Goal: Navigation & Orientation: Find specific page/section

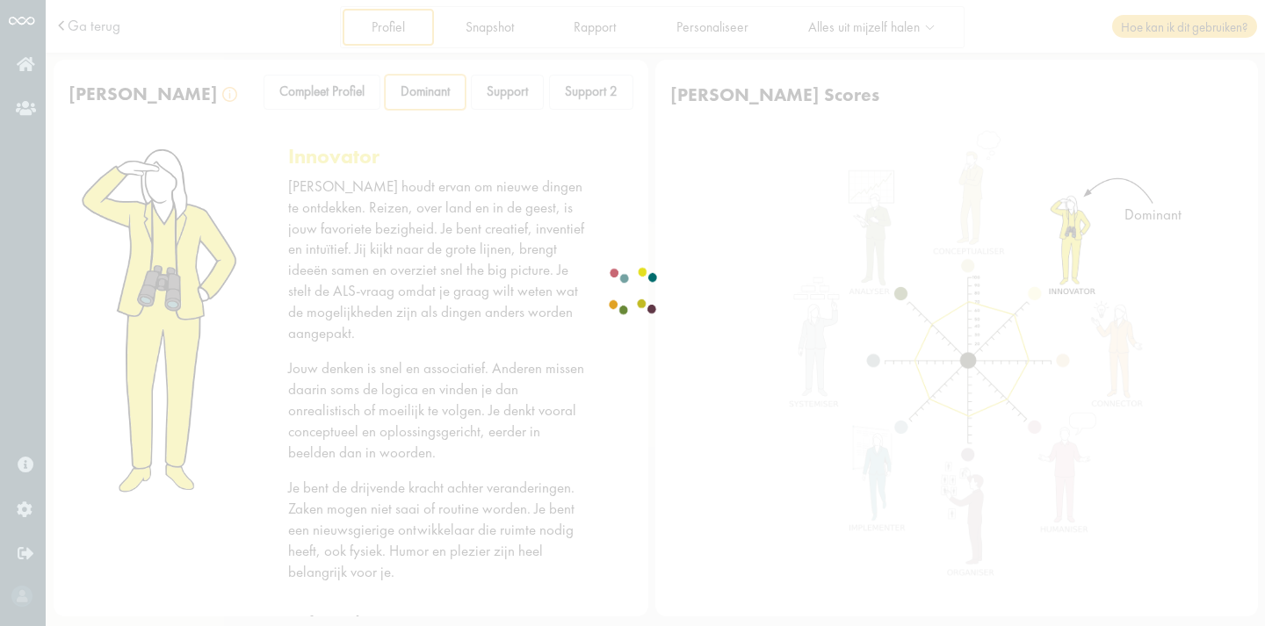
scroll to position [31, 0]
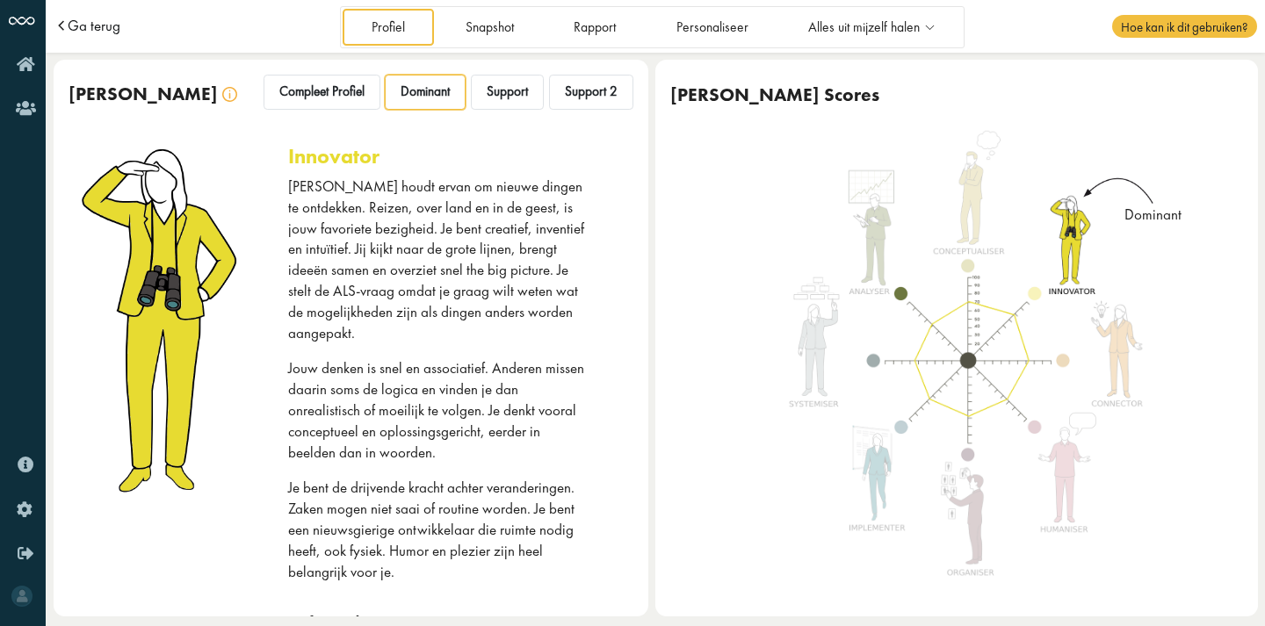
click at [69, 29] on span "Ga terug" at bounding box center [94, 25] width 53 height 15
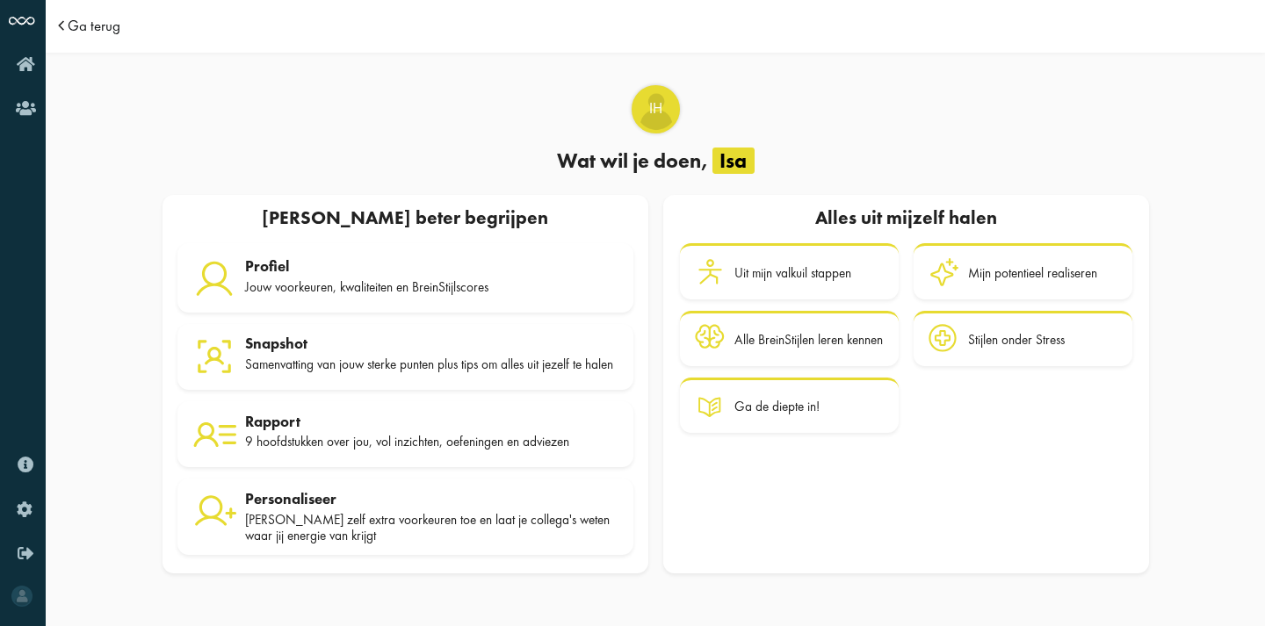
click at [74, 27] on span "Ga terug" at bounding box center [94, 25] width 53 height 15
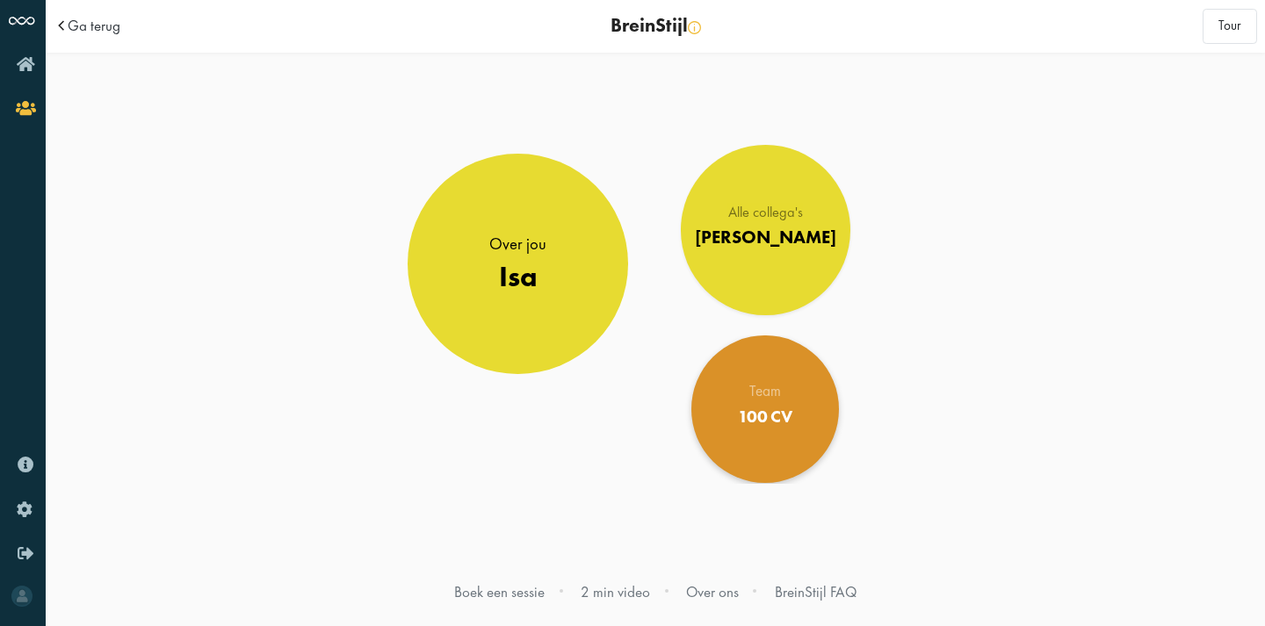
click at [755, 435] on link "Team 100 CV" at bounding box center [765, 410] width 148 height 148
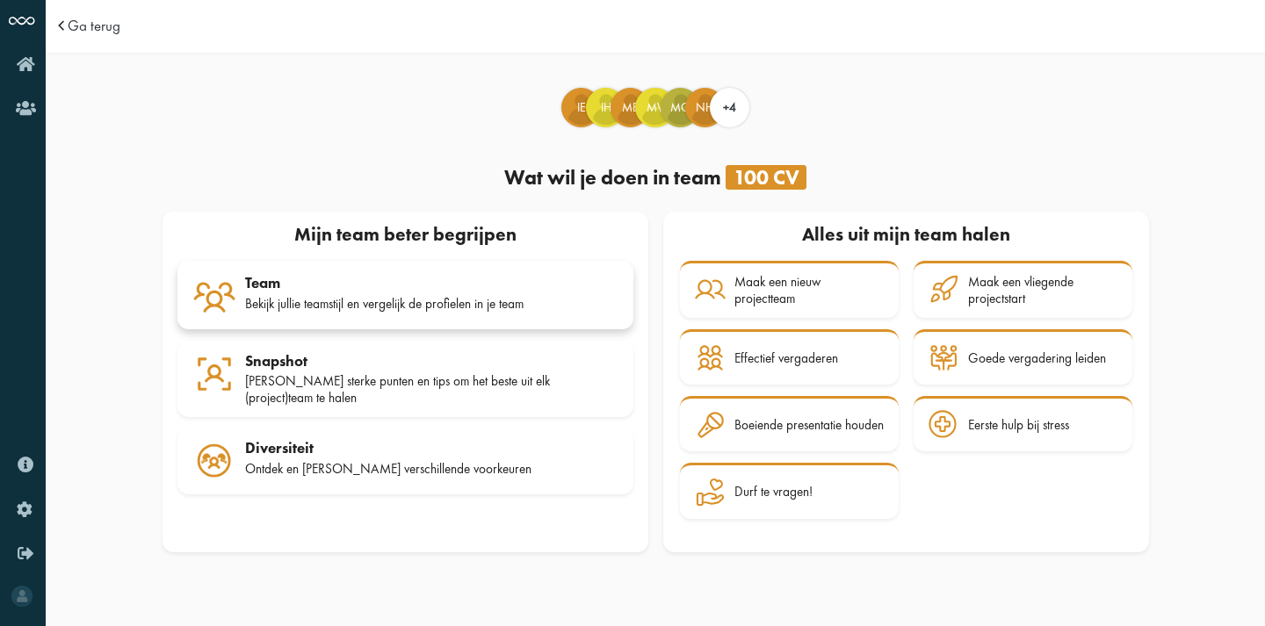
click at [494, 290] on div "Team" at bounding box center [431, 283] width 373 height 18
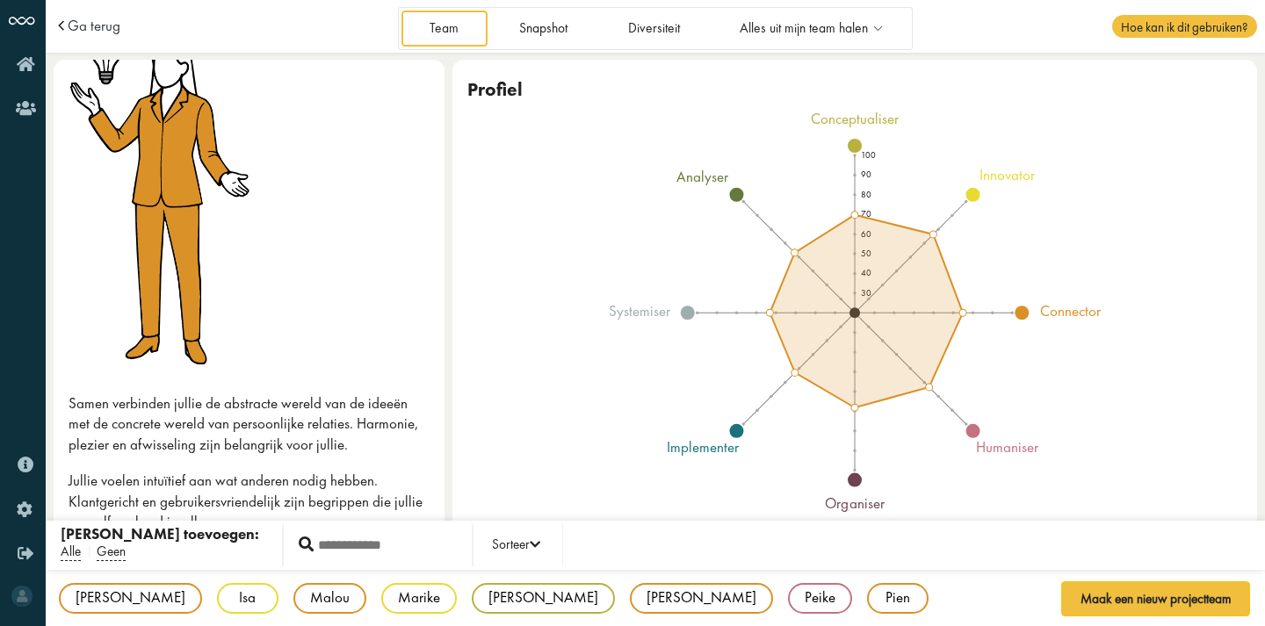
scroll to position [132, 0]
click at [201, 597] on div "[PERSON_NAME] IE connector [PERSON_NAME] IH innovator Malou MB connector [PERSO…" at bounding box center [655, 621] width 1219 height 104
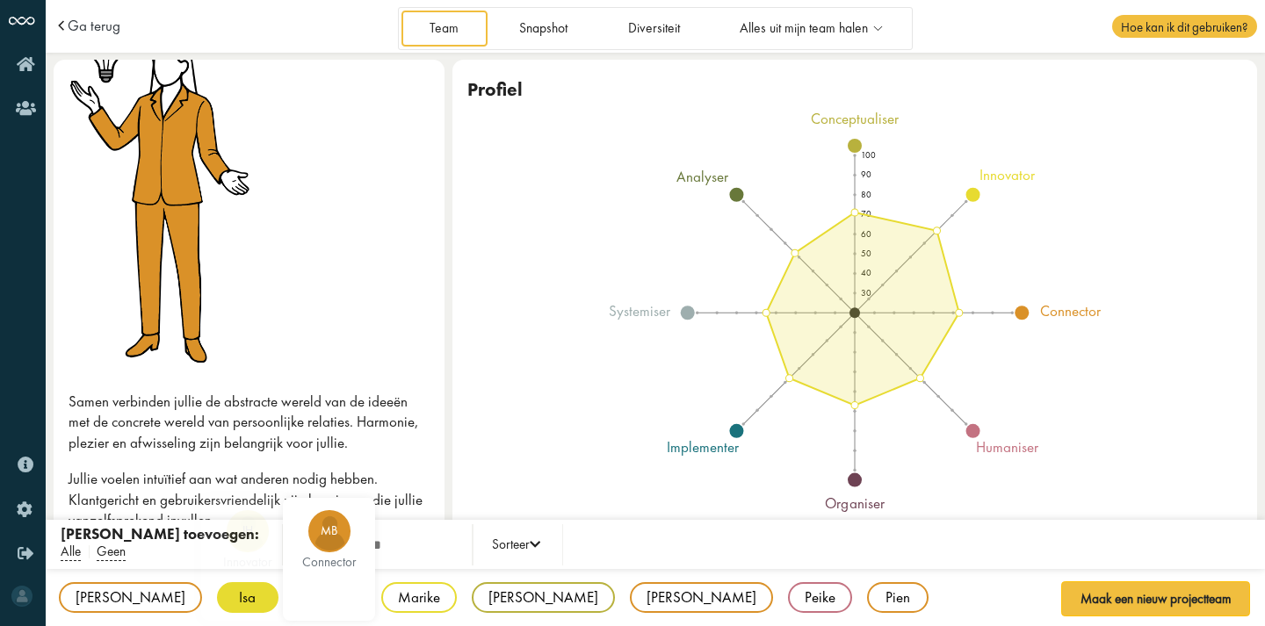
click at [217, 592] on div "Isa" at bounding box center [247, 597] width 61 height 31
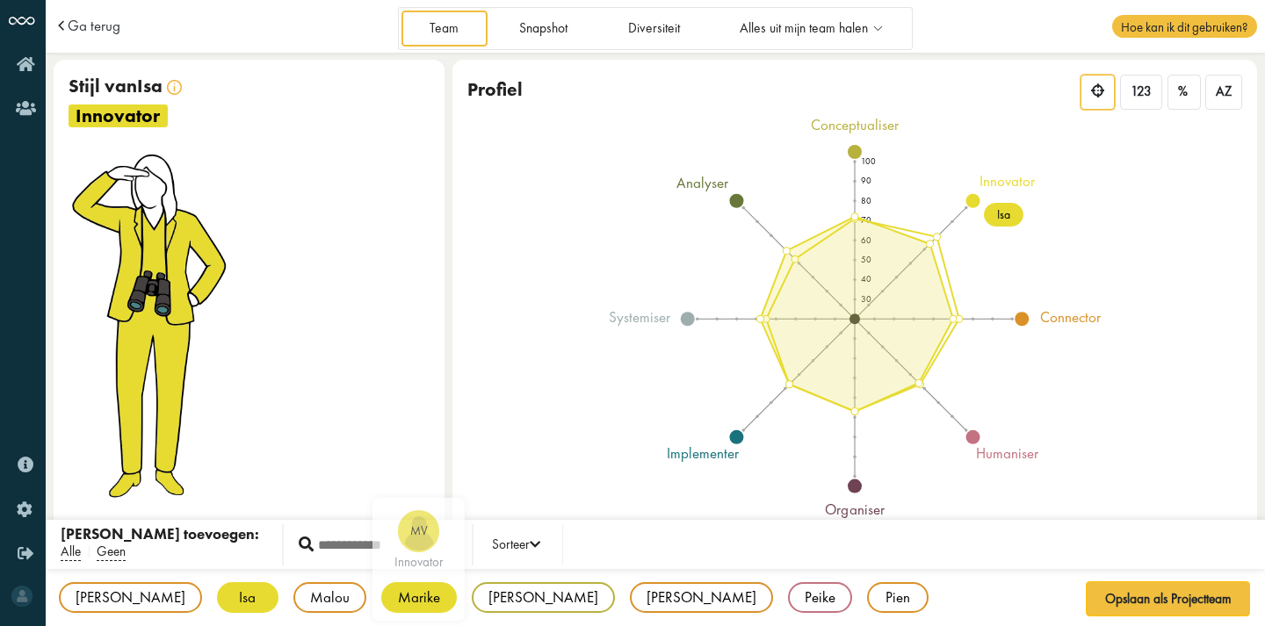
click at [381, 607] on div "Marike" at bounding box center [419, 597] width 76 height 31
